Goal: Find specific page/section: Find specific page/section

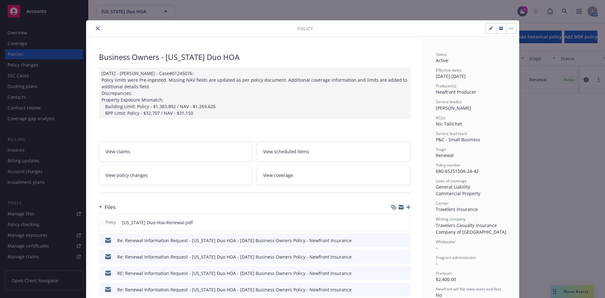
click at [96, 27] on icon "close" at bounding box center [98, 28] width 4 height 4
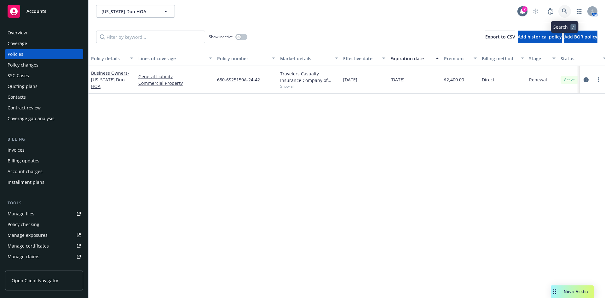
click at [564, 12] on icon at bounding box center [564, 11] width 5 height 5
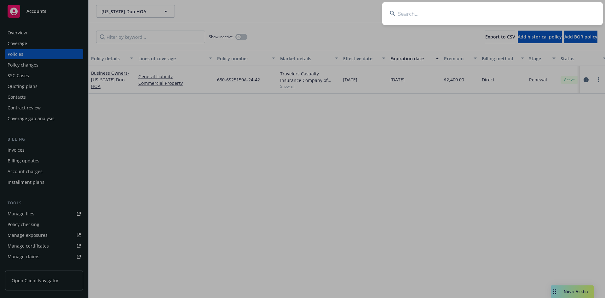
click at [547, 15] on input at bounding box center [492, 13] width 221 height 23
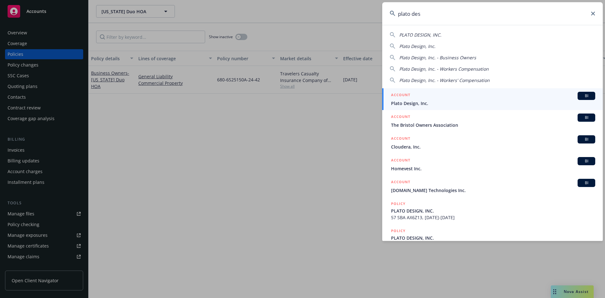
type input "plato des"
click at [398, 94] on h5 "ACCOUNT" at bounding box center [400, 96] width 19 height 8
